Goal: Navigation & Orientation: Find specific page/section

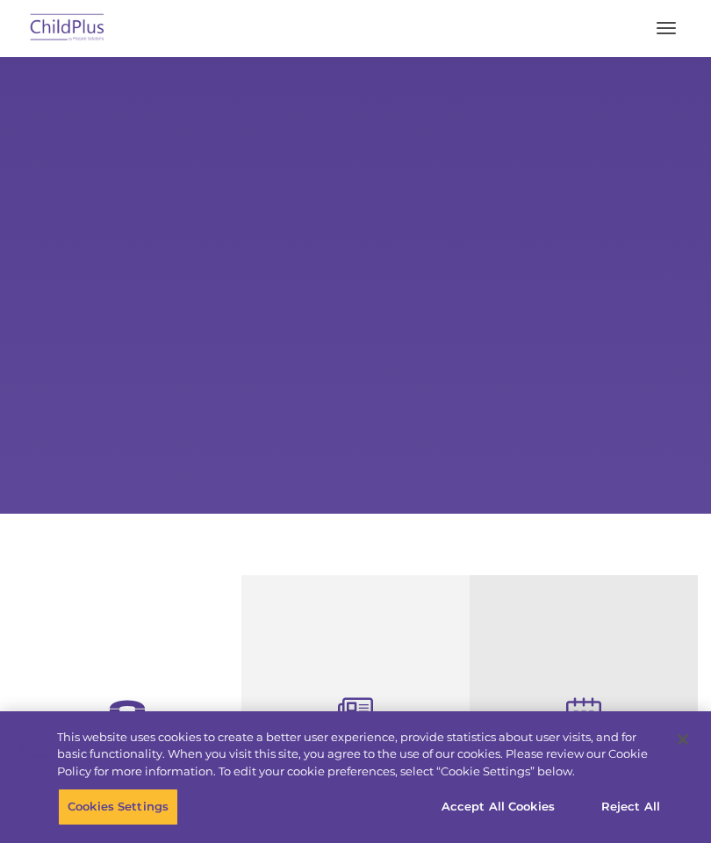
select select "MEDIUM"
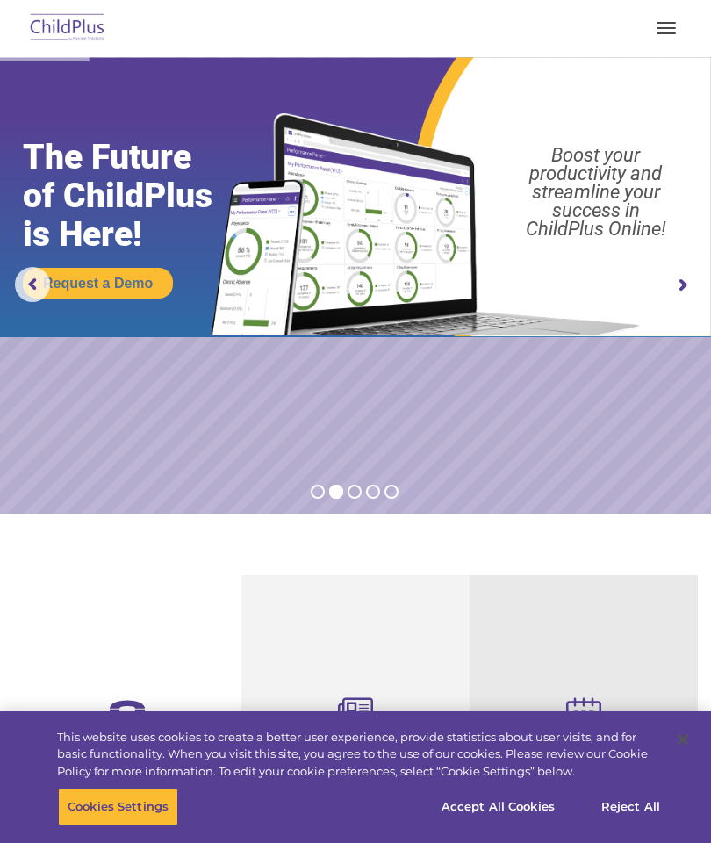
click at [672, 18] on button "button" at bounding box center [666, 28] width 37 height 28
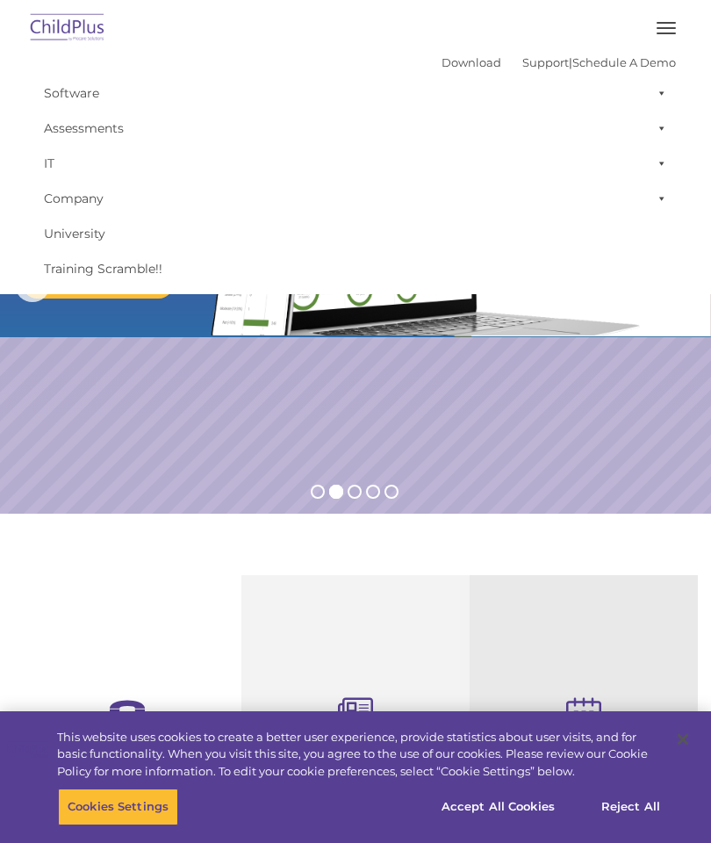
click at [55, 560] on section "Reliable Customer Support Need help with ChildPlus? We offer many convenient wa…" at bounding box center [355, 844] width 711 height 662
click at [76, 18] on img at bounding box center [67, 28] width 83 height 41
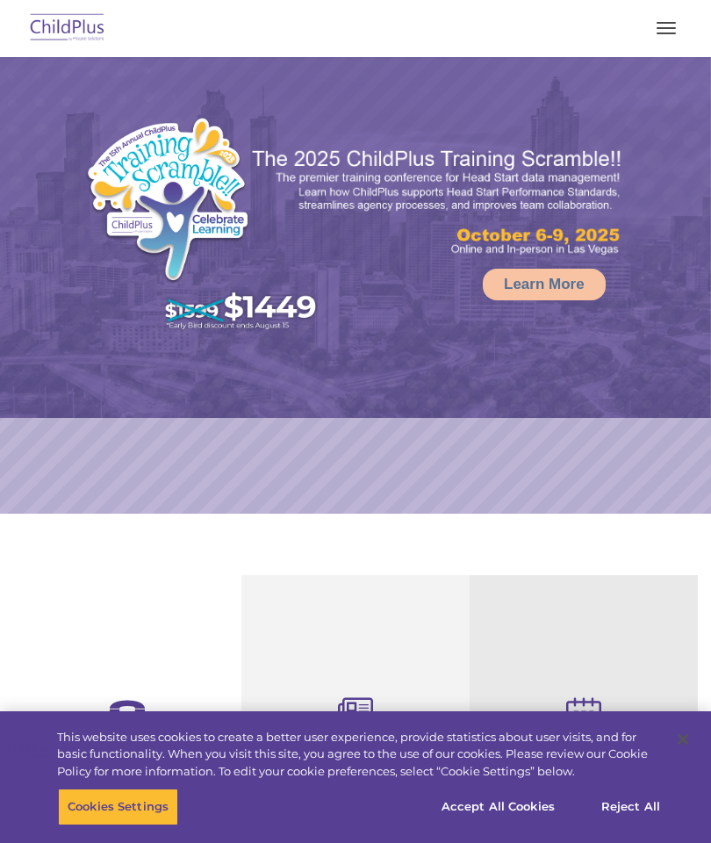
select select "MEDIUM"
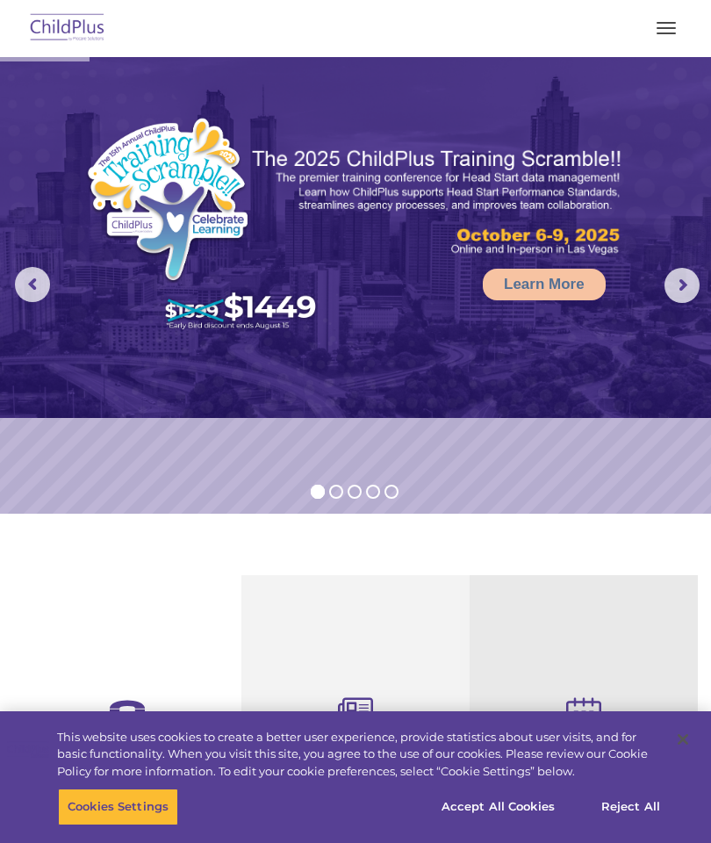
click at [67, 25] on img at bounding box center [67, 28] width 83 height 41
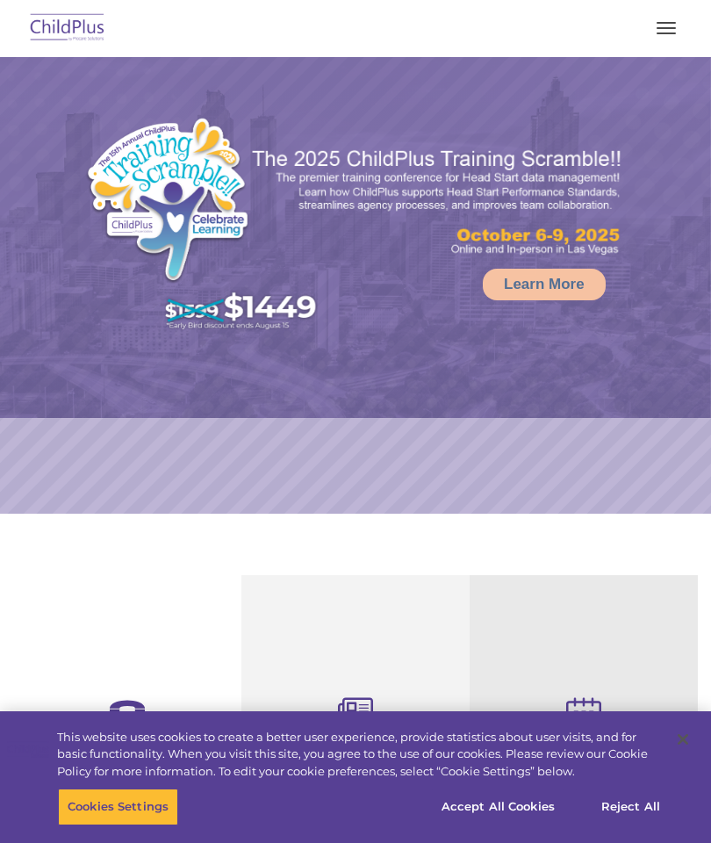
select select "MEDIUM"
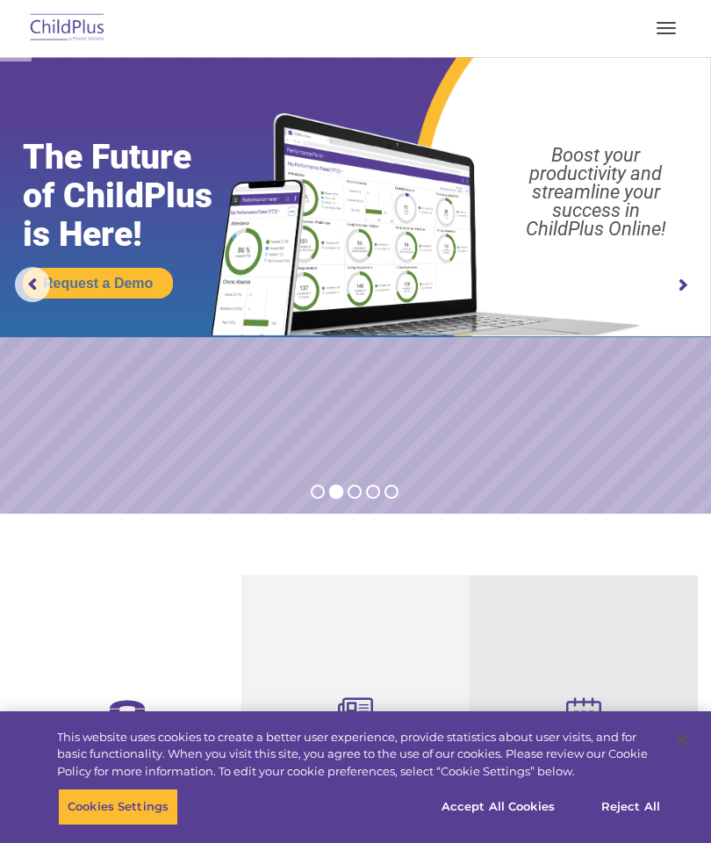
click at [673, 17] on button "button" at bounding box center [666, 28] width 37 height 28
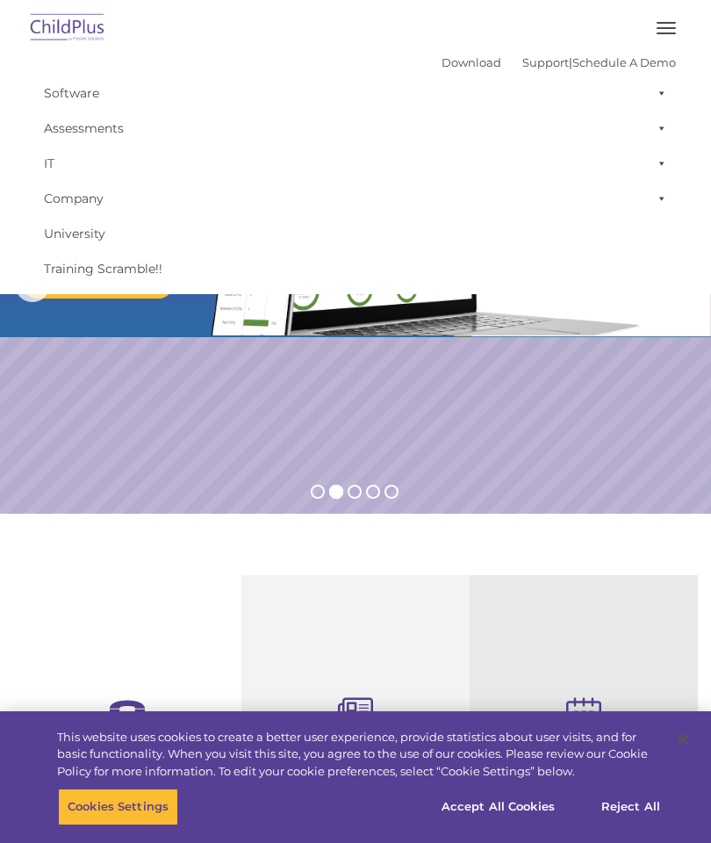
click at [449, 57] on link "Download" at bounding box center [471, 62] width 60 height 14
